Goal: Task Accomplishment & Management: Complete application form

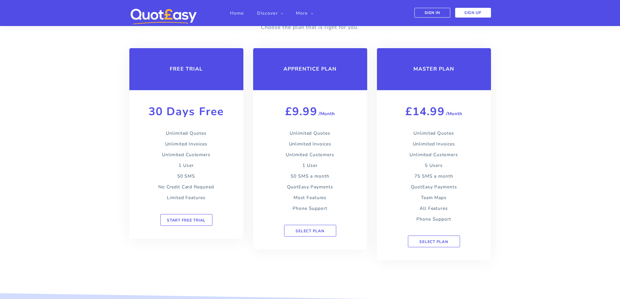
scroll to position [944, 0]
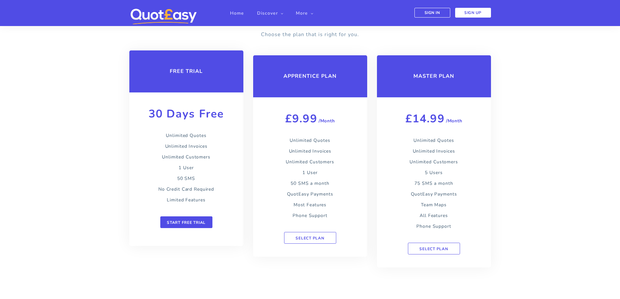
click at [186, 219] on link "START FREE TRIAL" at bounding box center [186, 223] width 52 height 12
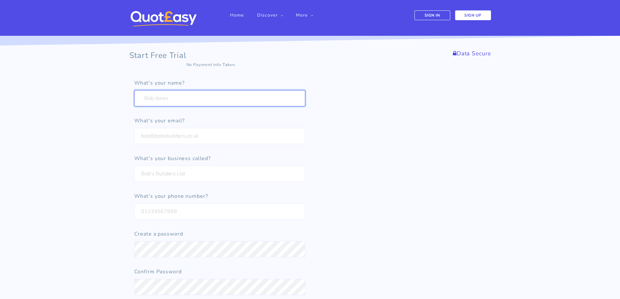
click at [158, 95] on input "text" at bounding box center [219, 98] width 171 height 16
type input "[PERSON_NAME]"
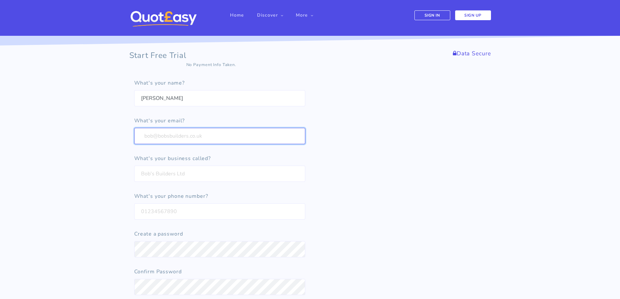
type input "[EMAIL_ADDRESS][DOMAIN_NAME]"
type input "rgr"
type input "07482267941"
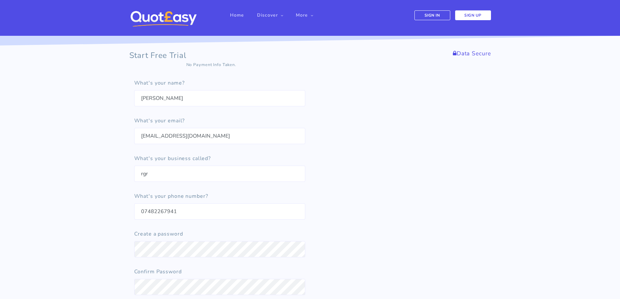
click at [225, 128] on div "What's your email? [EMAIL_ADDRESS][DOMAIN_NAME]" at bounding box center [219, 130] width 181 height 28
click at [224, 135] on input "[EMAIL_ADDRESS][DOMAIN_NAME]" at bounding box center [219, 136] width 171 height 16
drag, startPoint x: 229, startPoint y: 137, endPoint x: 131, endPoint y: 130, distance: 98.6
click at [131, 130] on div "What's your email? [EMAIL_ADDRESS][DOMAIN_NAME]" at bounding box center [219, 130] width 181 height 28
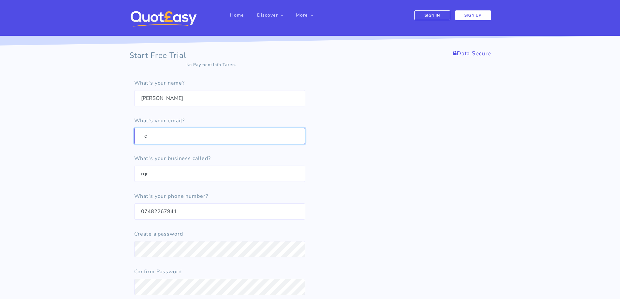
type input "[EMAIL_ADDRESS][DOMAIN_NAME]"
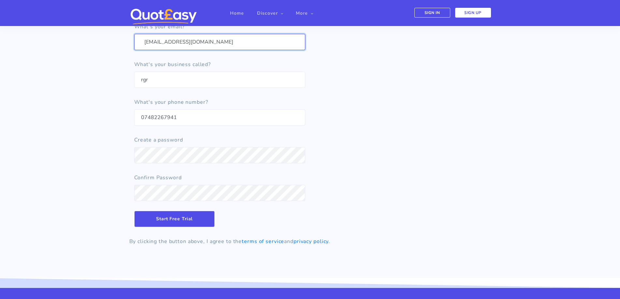
scroll to position [224, 0]
